Goal: Task Accomplishment & Management: Manage account settings

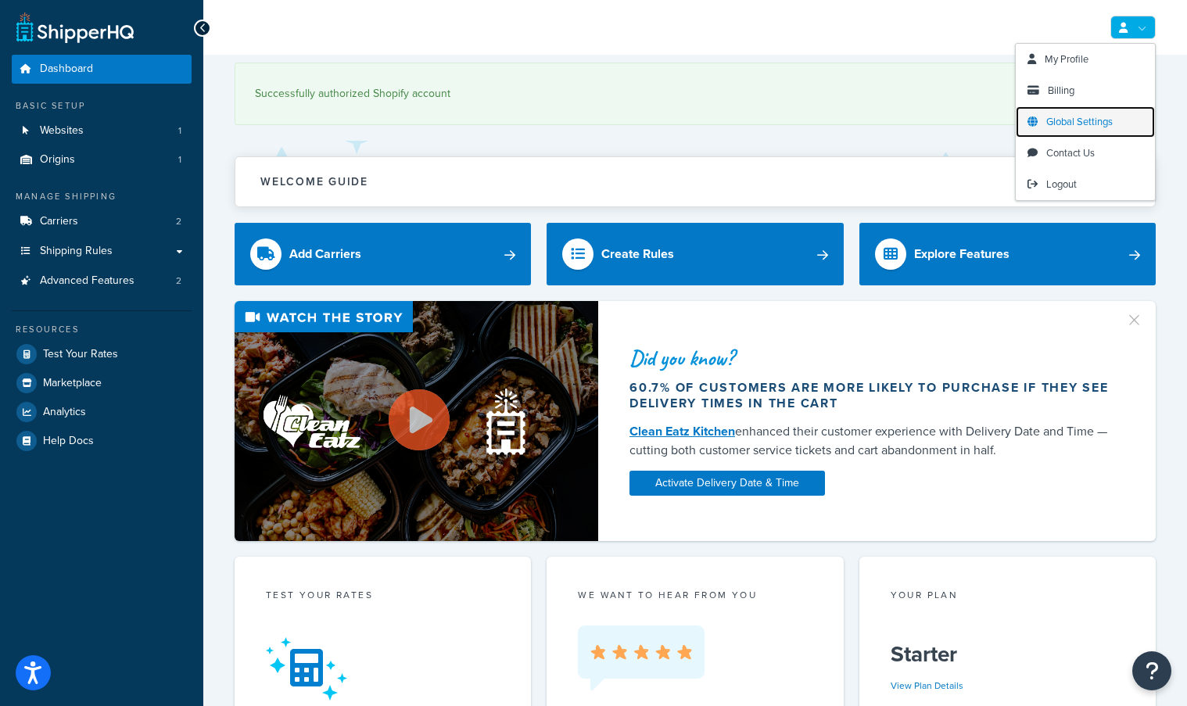
click at [1090, 120] on span "Global Settings" at bounding box center [1079, 121] width 66 height 15
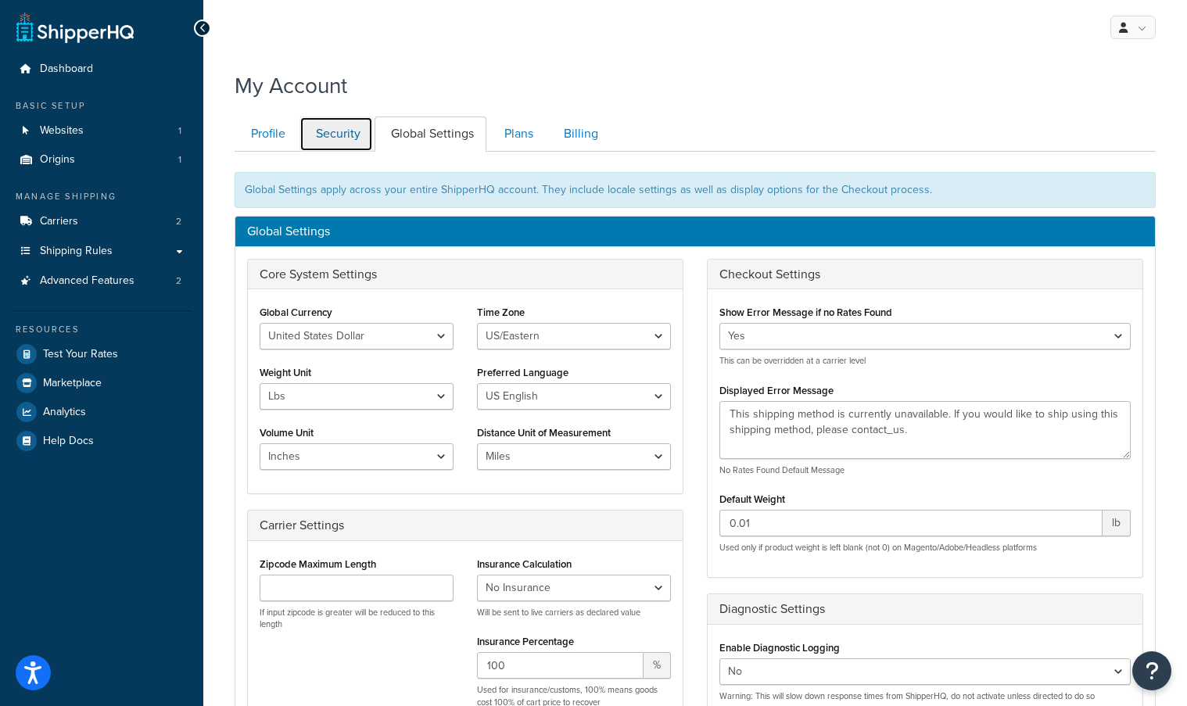
click at [328, 137] on link "Security" at bounding box center [335, 133] width 73 height 35
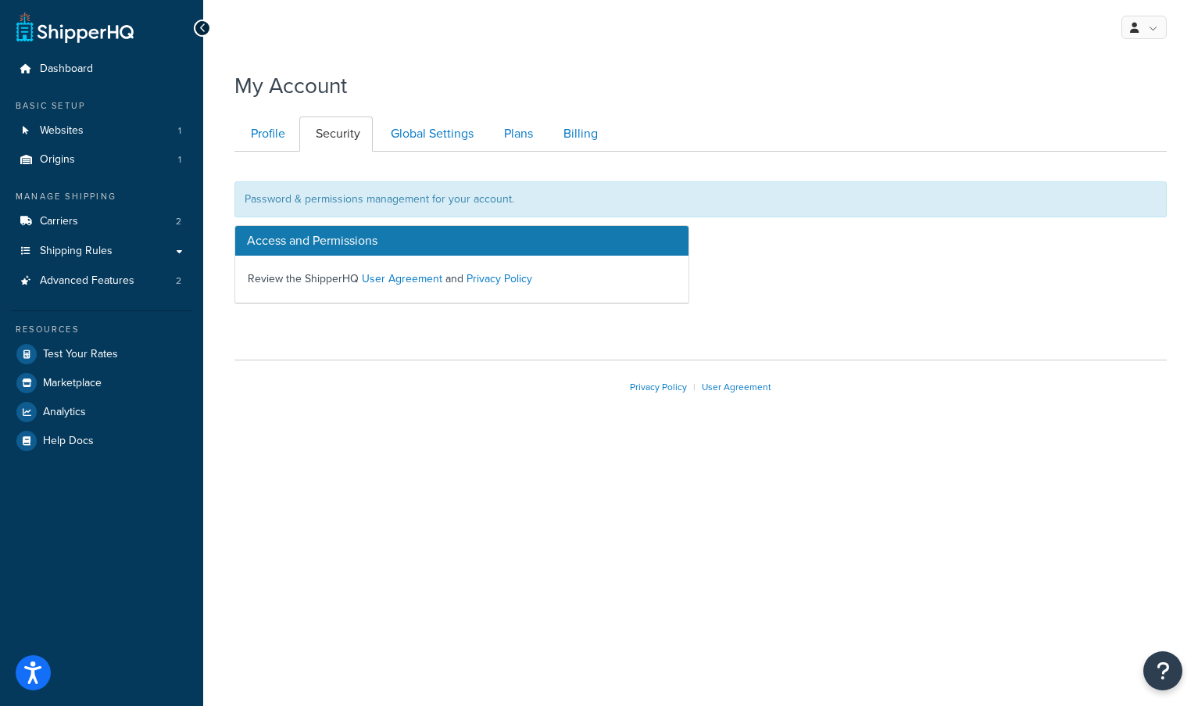
click at [297, 242] on h3 "Access and Permissions" at bounding box center [461, 241] width 453 height 30
click at [401, 278] on link "User Agreement" at bounding box center [402, 278] width 81 height 16
click at [506, 279] on link "Privacy Policy" at bounding box center [500, 278] width 66 height 16
click at [316, 239] on h3 "Access and Permissions" at bounding box center [461, 241] width 453 height 30
click at [295, 199] on div "Password & permissions management for your account." at bounding box center [700, 199] width 932 height 36
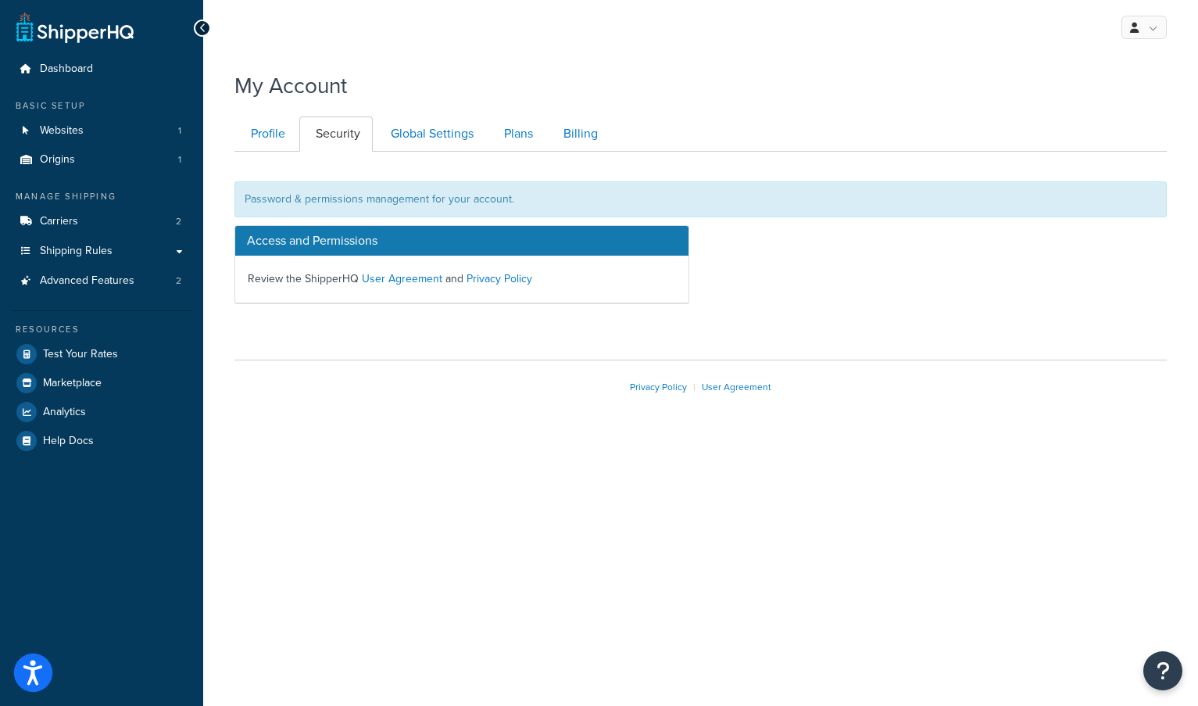
click at [43, 670] on button "Open accessiBe: accessibility options, statement and help" at bounding box center [33, 672] width 39 height 39
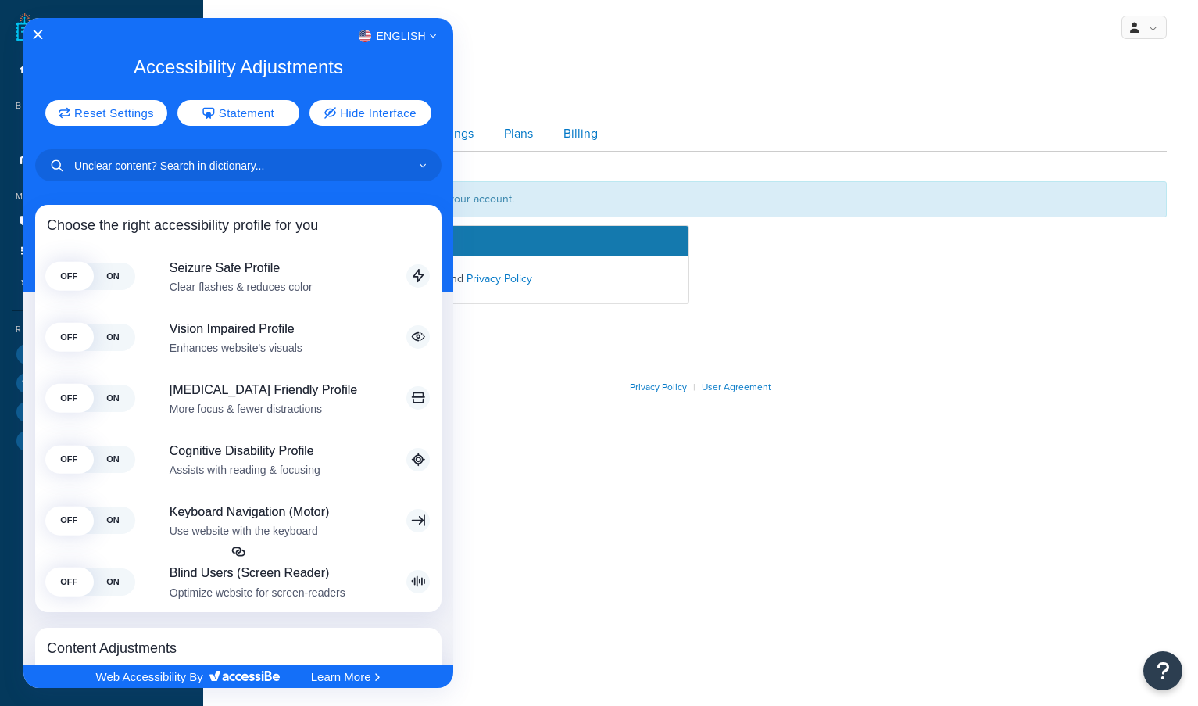
click at [534, 496] on div at bounding box center [599, 353] width 1198 height 706
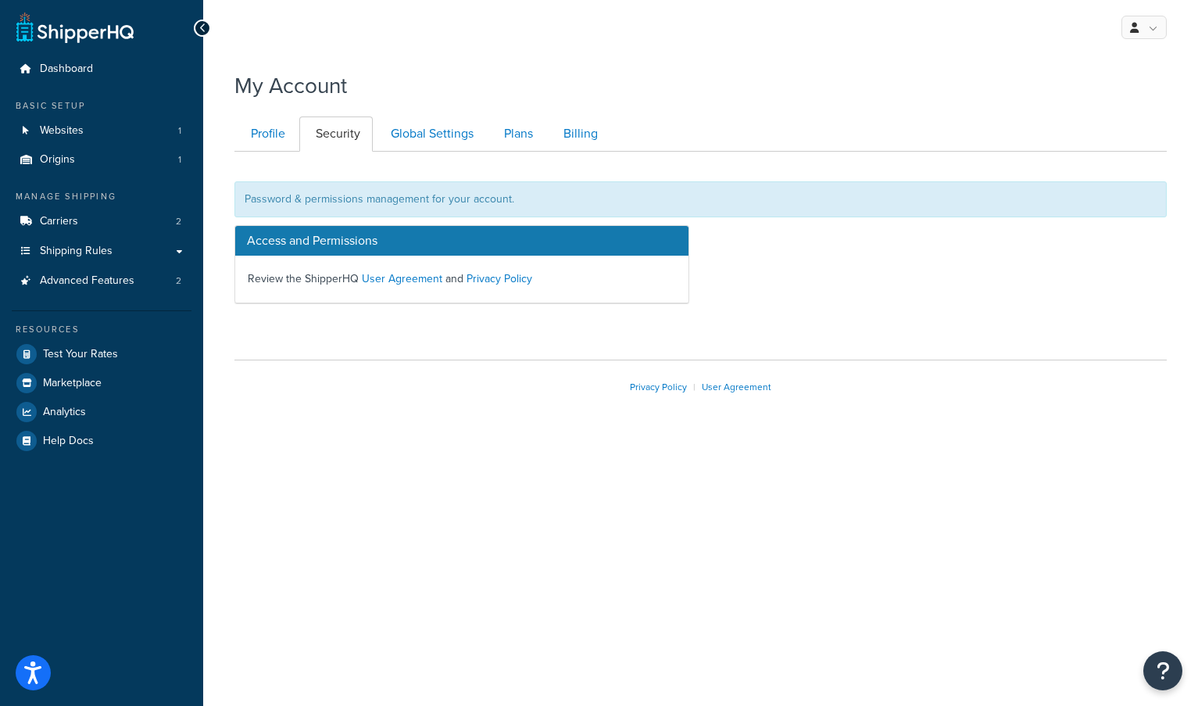
click at [336, 202] on div "Password & permissions management for your account." at bounding box center [700, 199] width 932 height 36
click at [270, 200] on div "Password & permissions management for your account." at bounding box center [700, 199] width 932 height 36
click at [491, 196] on div "Password & permissions management for your account." at bounding box center [700, 199] width 932 height 36
click at [315, 278] on p "Review the ShipperHQ User Agreement and Privacy Policy" at bounding box center [462, 279] width 428 height 22
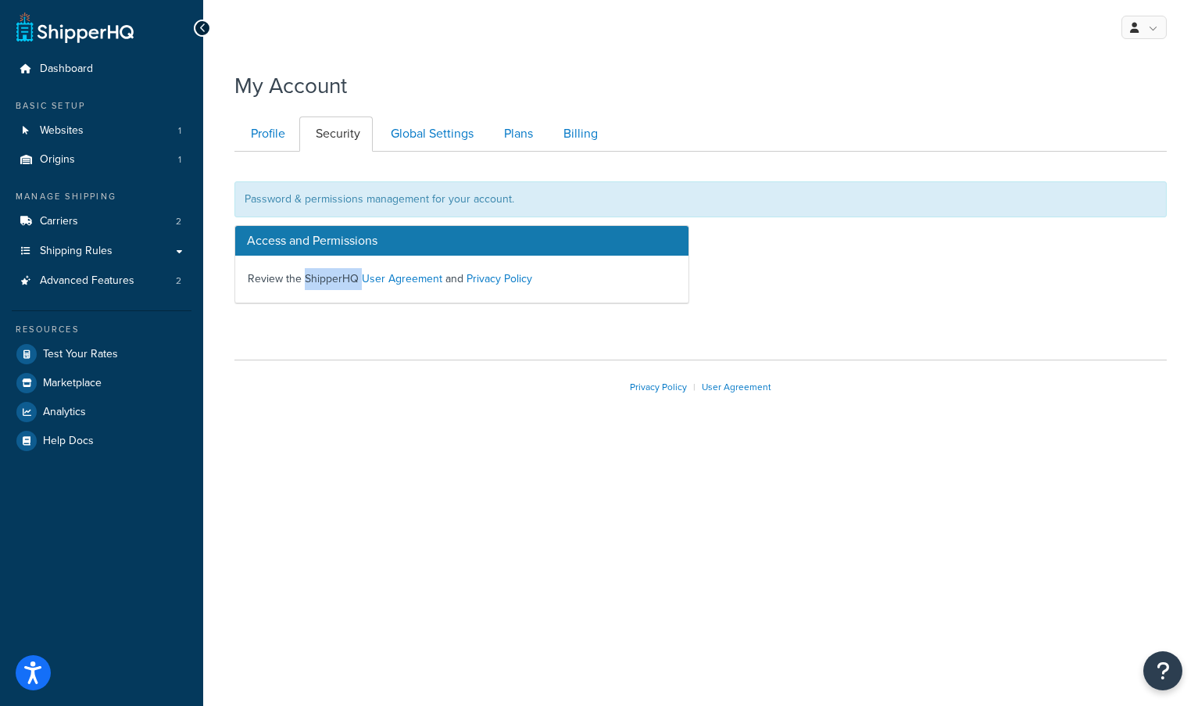
click at [315, 278] on p "Review the ShipperHQ User Agreement and Privacy Policy" at bounding box center [462, 279] width 428 height 22
click at [597, 182] on div "Password & permissions management for your account." at bounding box center [700, 199] width 932 height 36
click at [255, 133] on link "Profile" at bounding box center [265, 133] width 63 height 35
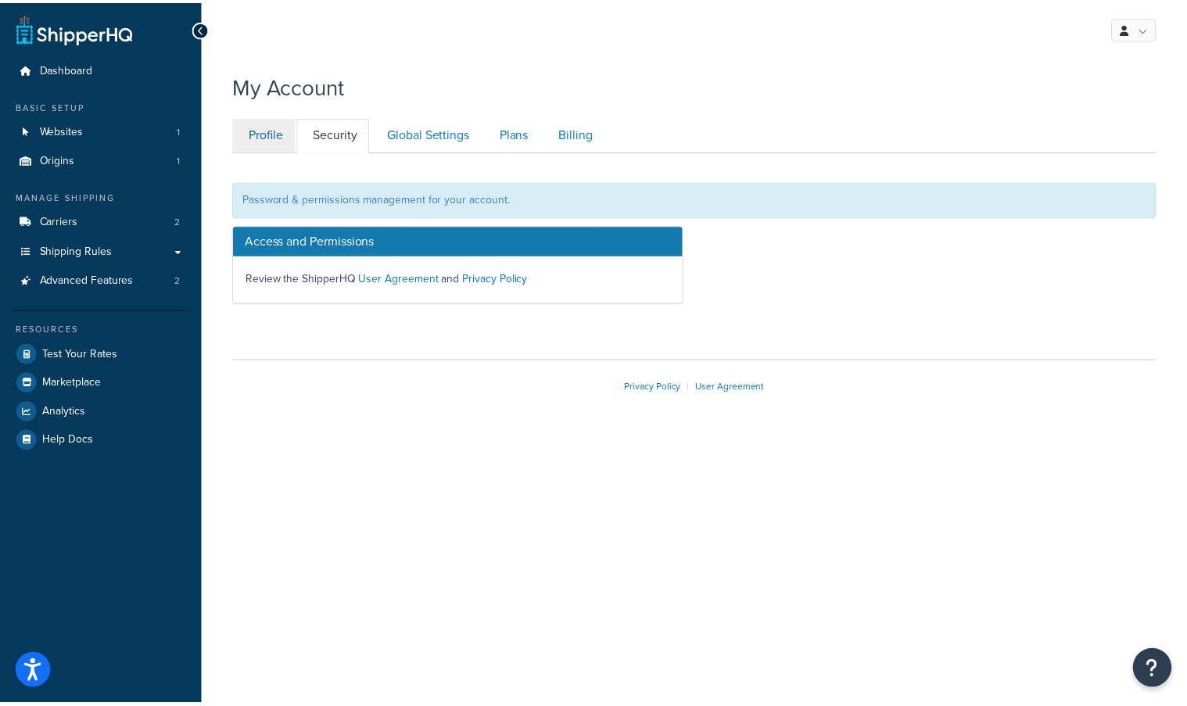
scroll to position [152, 0]
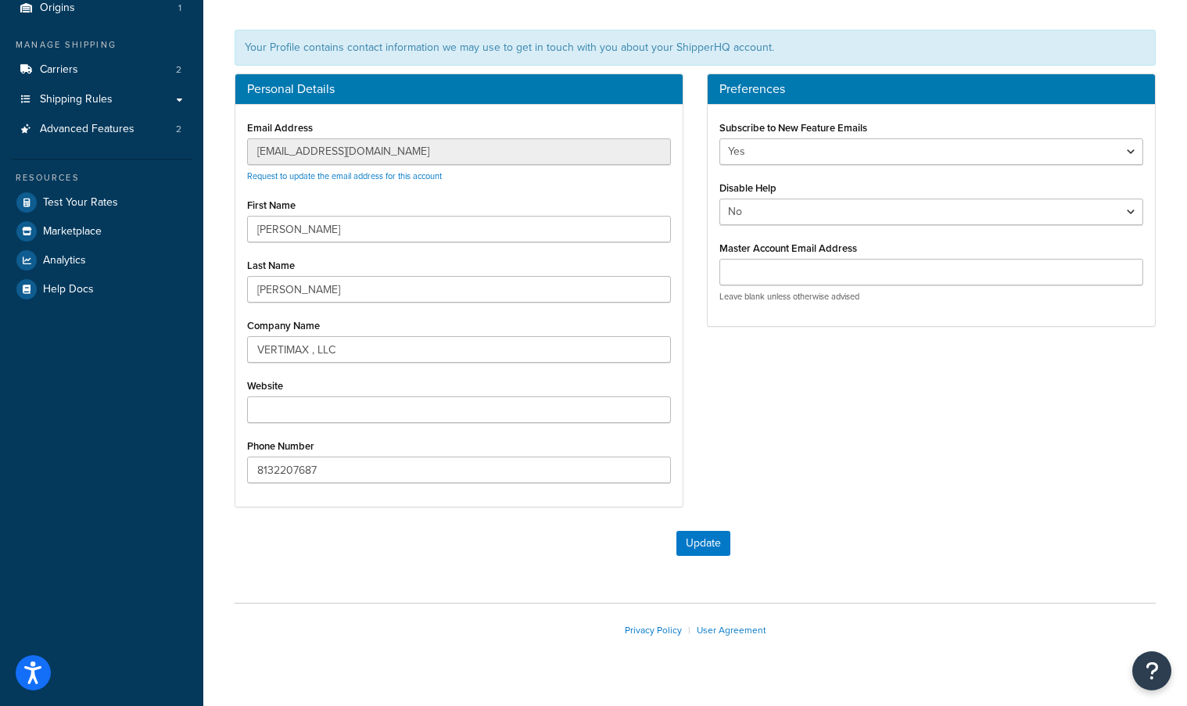
click at [142, 456] on div "Dashboard Basic Setup Websites 1 Origins 1 Manage Shipping Carriers 2 Shipping …" at bounding box center [101, 291] width 203 height 886
click at [116, 353] on div "Dashboard Basic Setup Websites 1 Origins 1 Manage Shipping Carriers 2 Shipping …" at bounding box center [101, 291] width 203 height 886
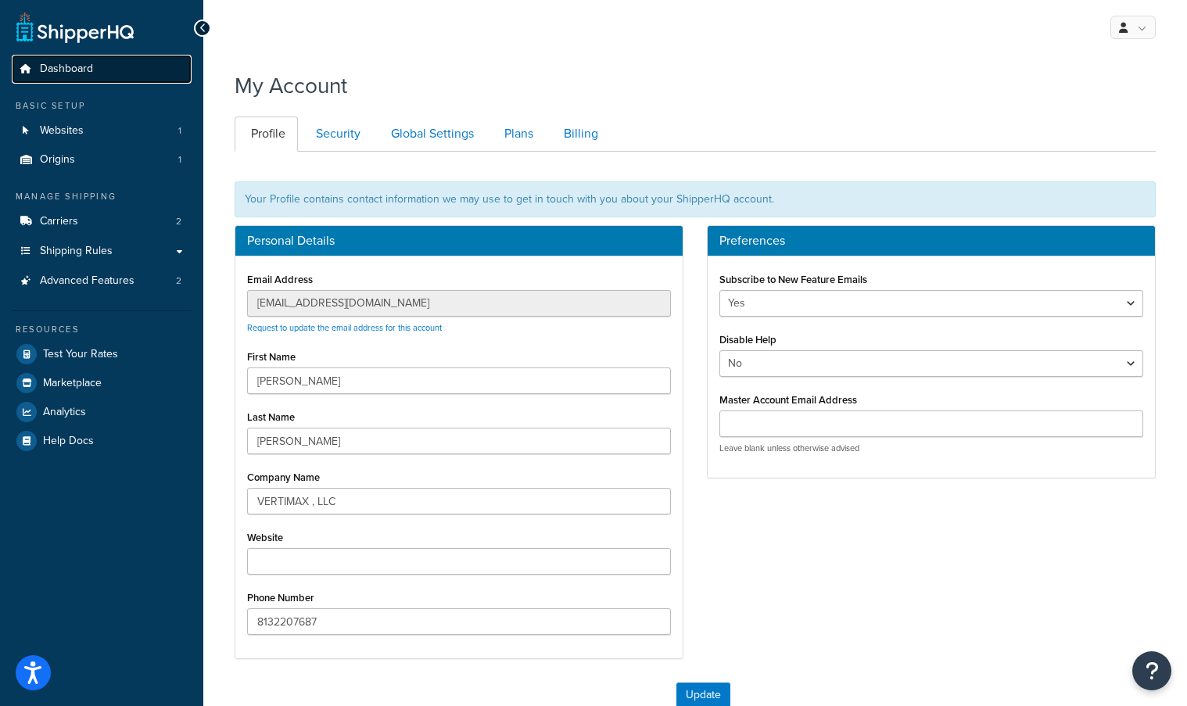
click at [72, 67] on span "Dashboard" at bounding box center [66, 69] width 53 height 13
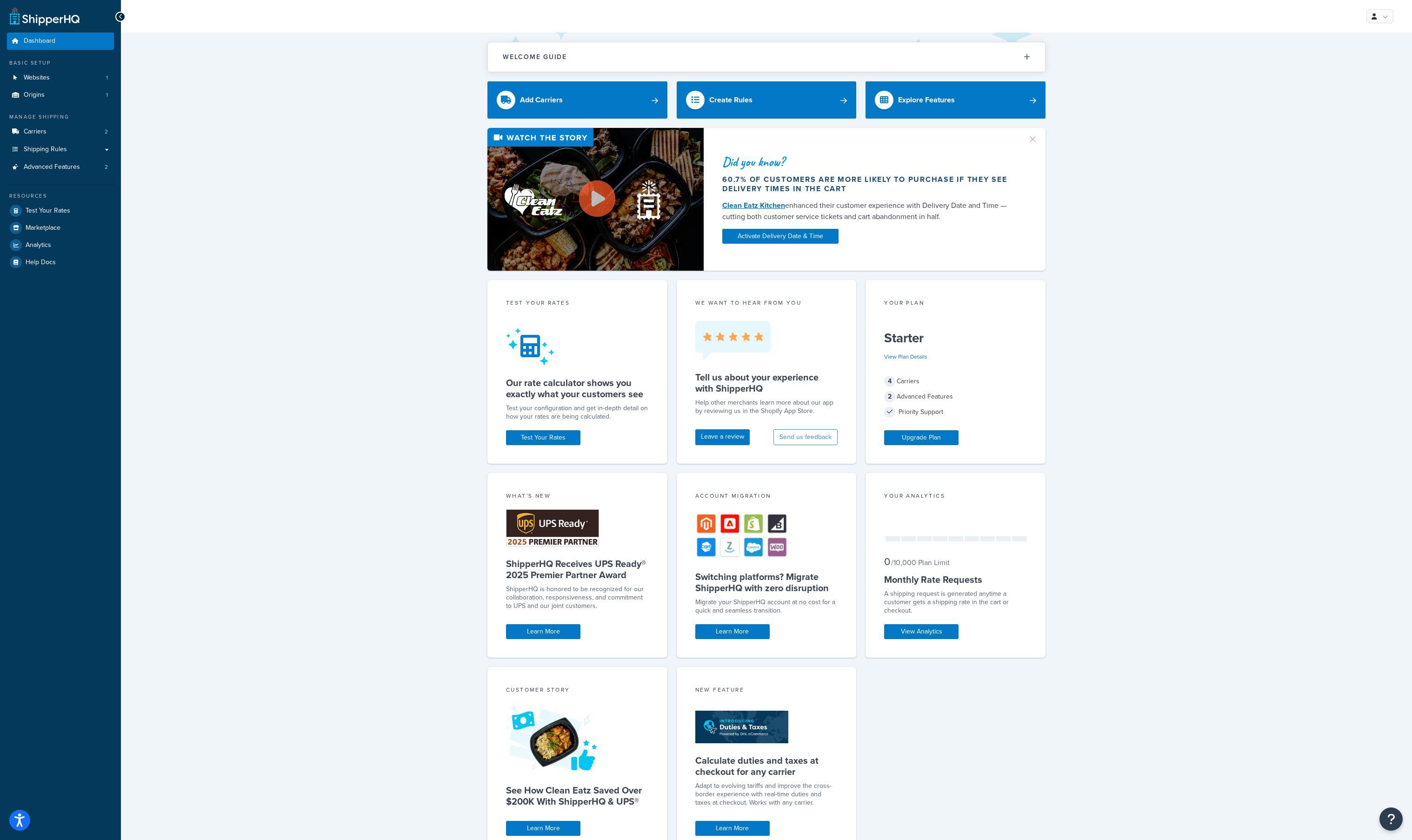
scroll to position [54, 0]
